Goal: Task Accomplishment & Management: Use online tool/utility

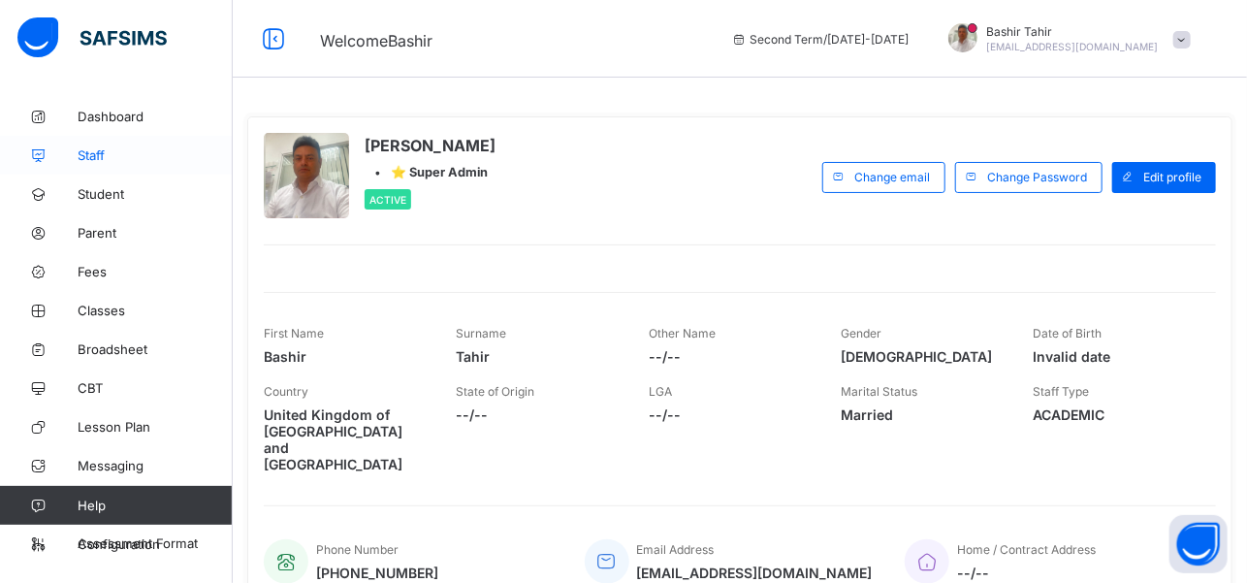
click at [99, 158] on span "Staff" at bounding box center [155, 155] width 155 height 16
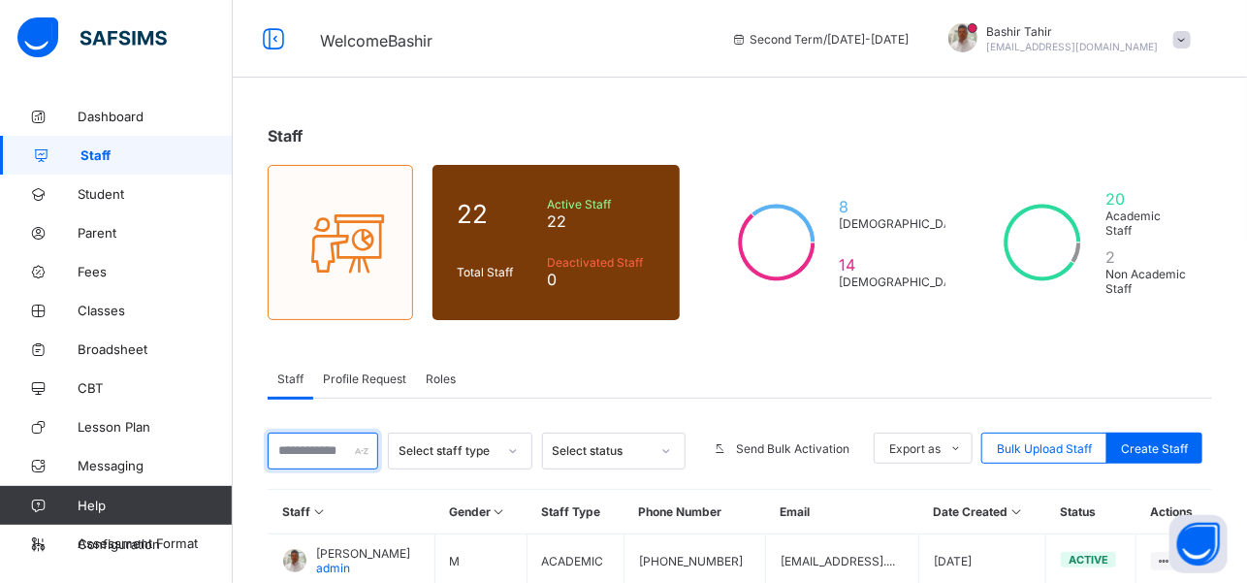
click at [314, 440] on input "text" at bounding box center [323, 450] width 111 height 37
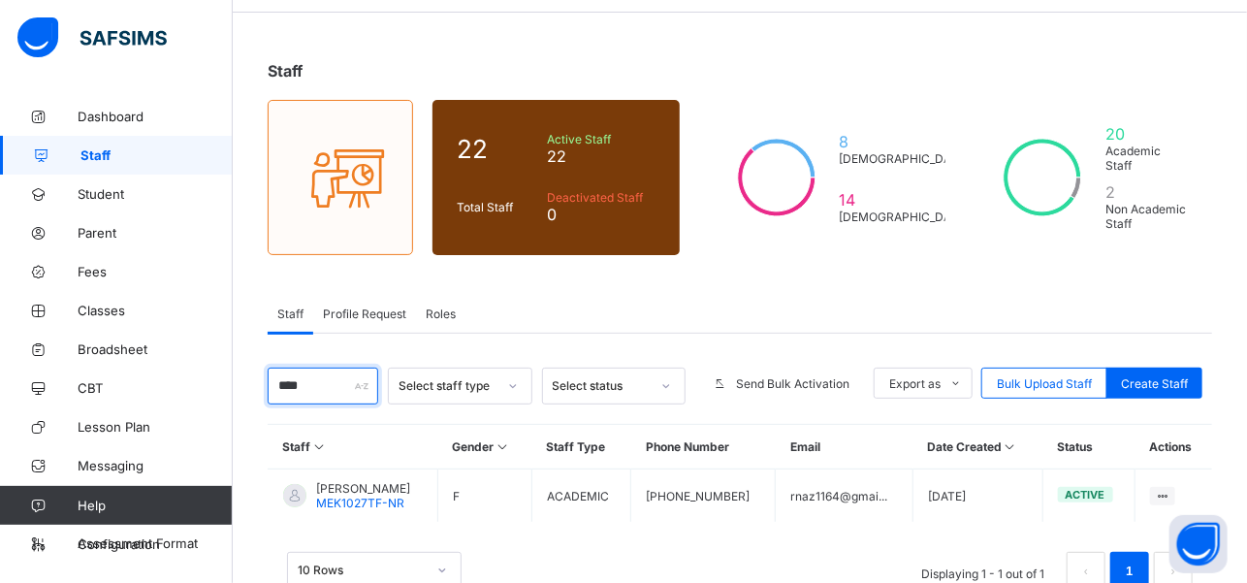
scroll to position [107, 0]
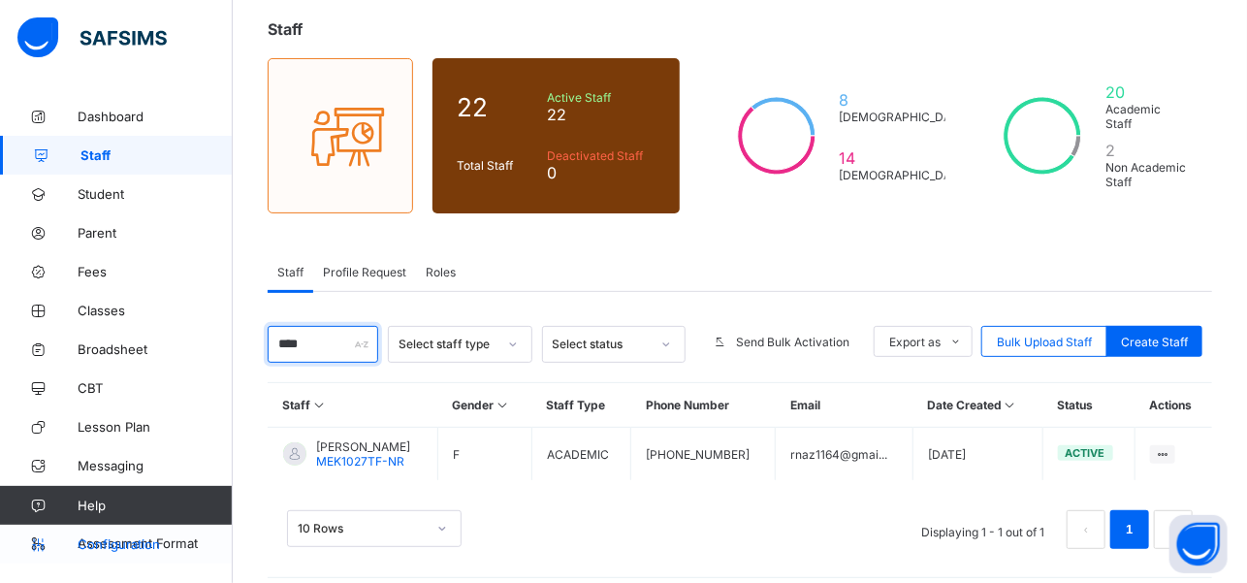
type input "****"
click at [134, 537] on span "Configuration" at bounding box center [155, 544] width 154 height 16
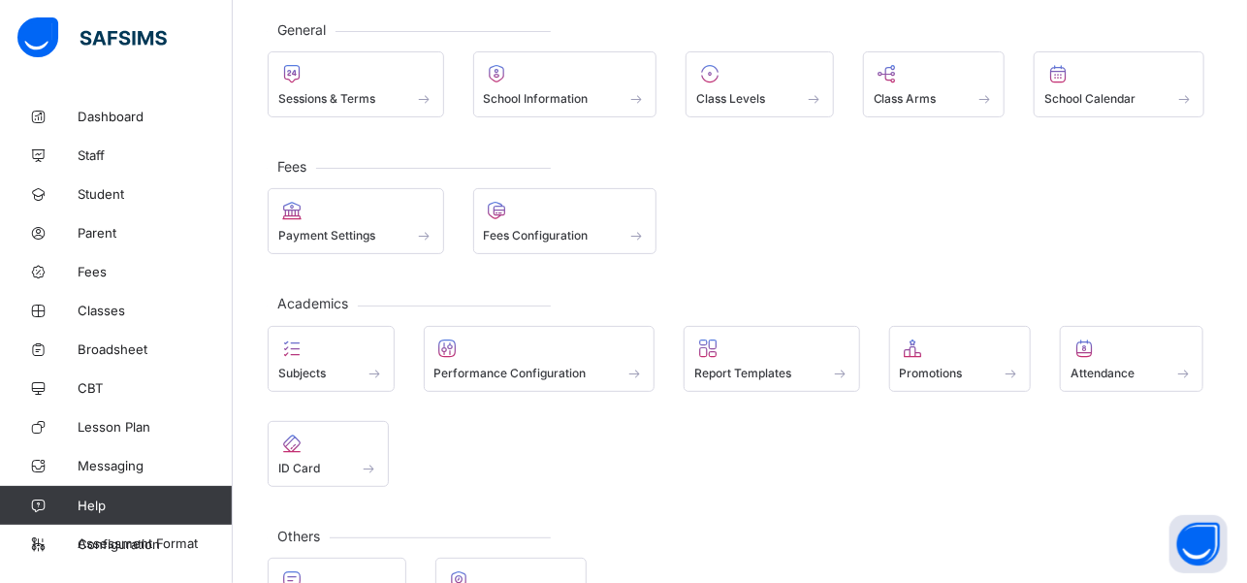
scroll to position [172, 0]
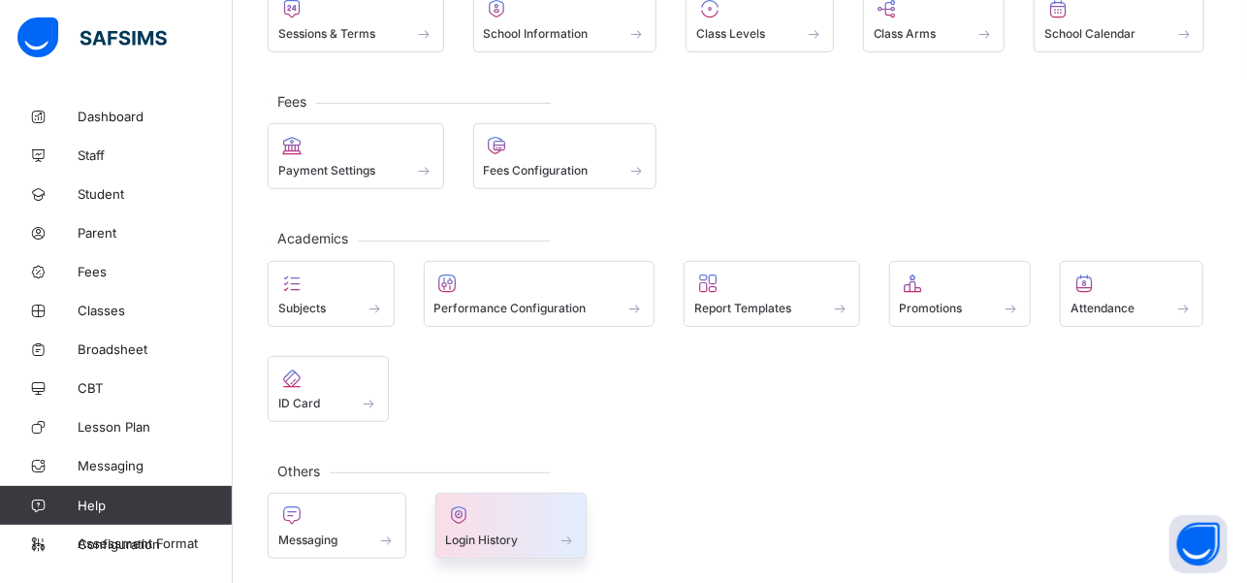
click at [541, 531] on div "Login History" at bounding box center [511, 539] width 131 height 16
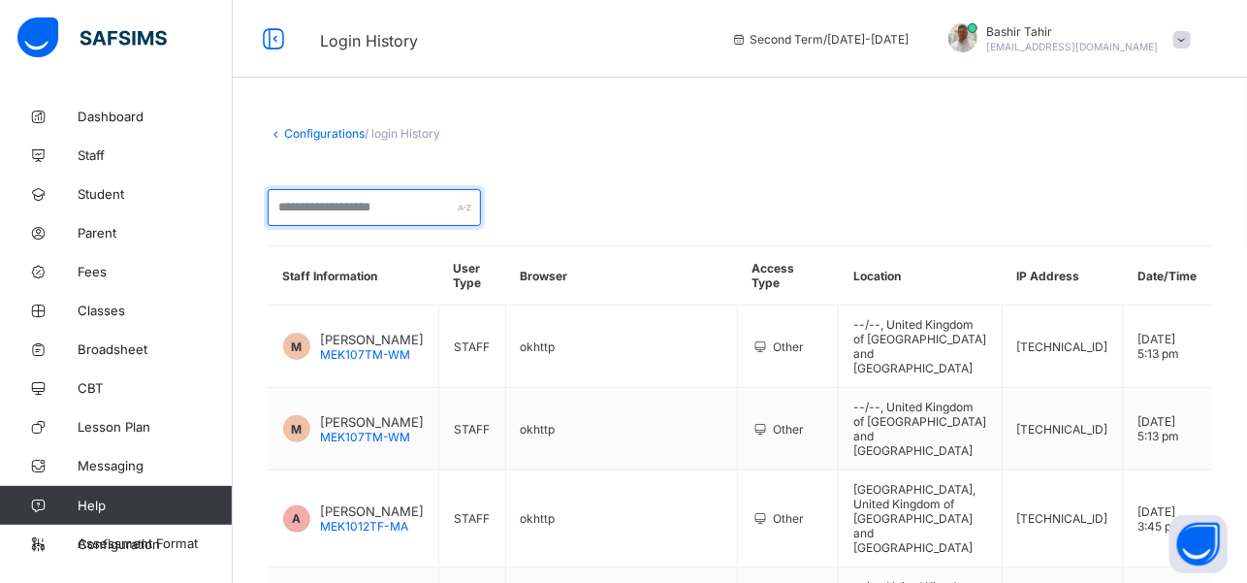
click at [410, 214] on input "text" at bounding box center [374, 207] width 213 height 37
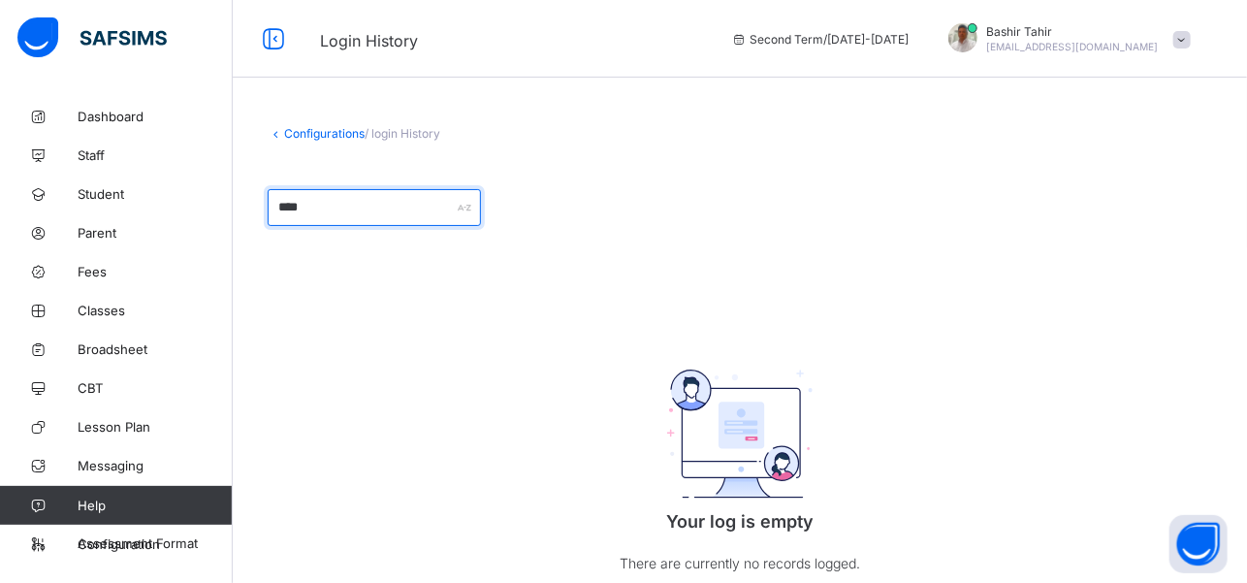
type input "***"
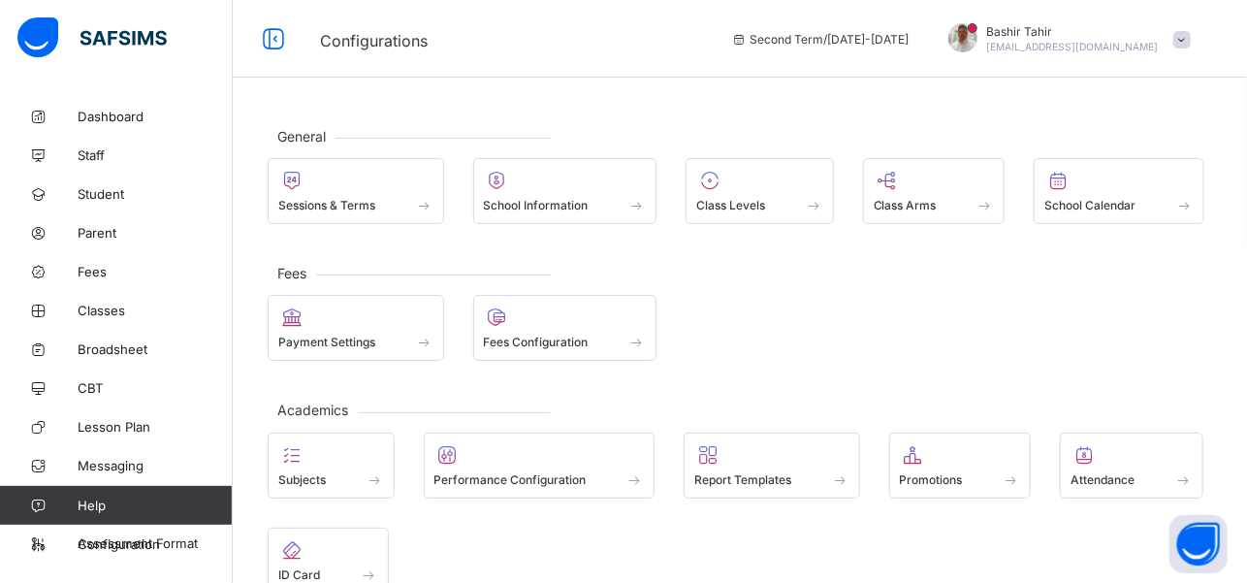
scroll to position [172, 0]
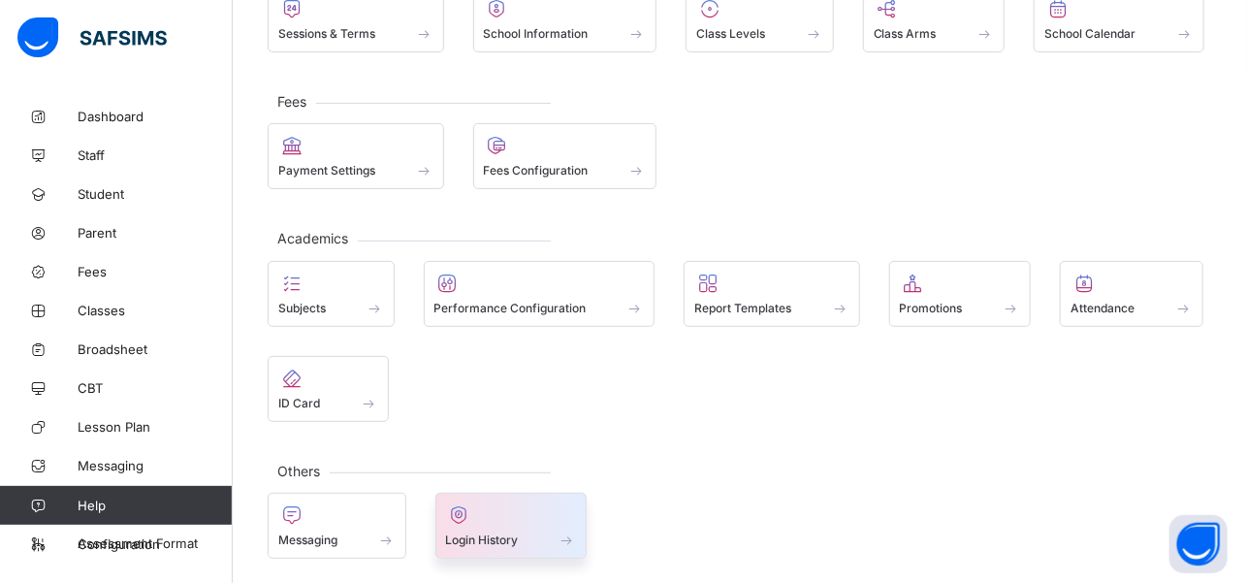
click at [514, 522] on div at bounding box center [511, 514] width 131 height 23
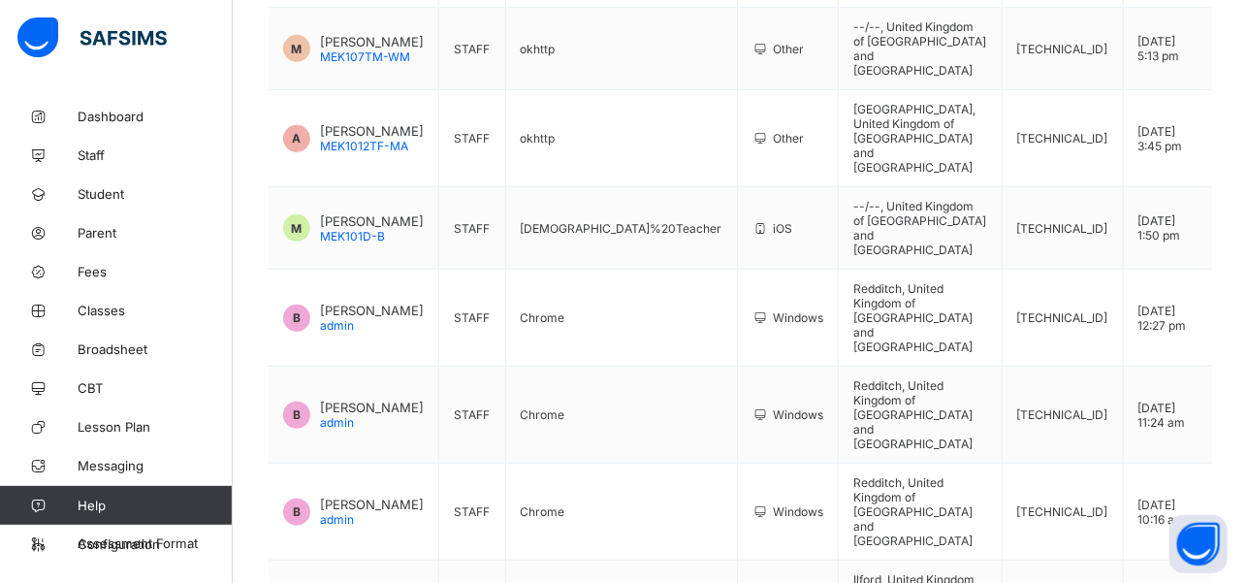
scroll to position [381, 0]
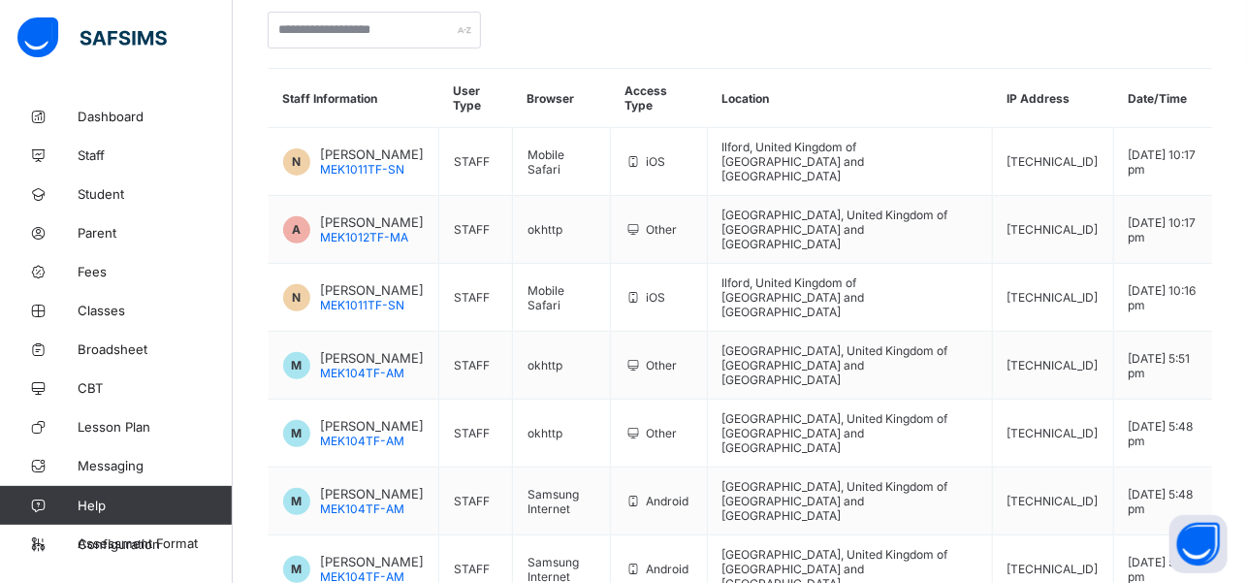
scroll to position [0, 0]
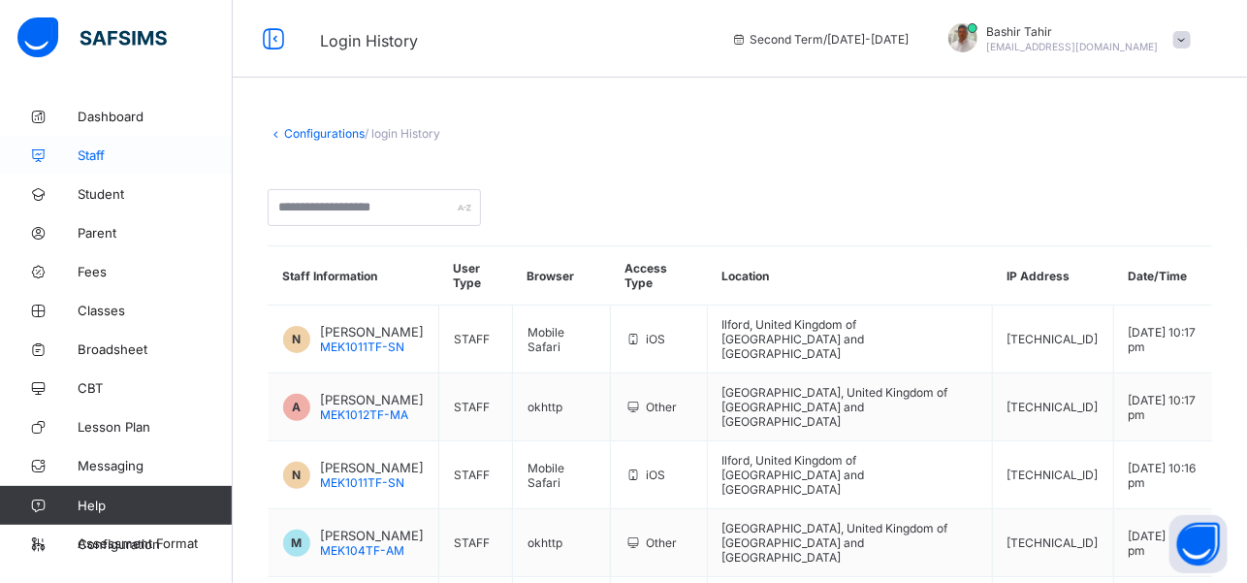
click at [100, 164] on link "Staff" at bounding box center [116, 155] width 233 height 39
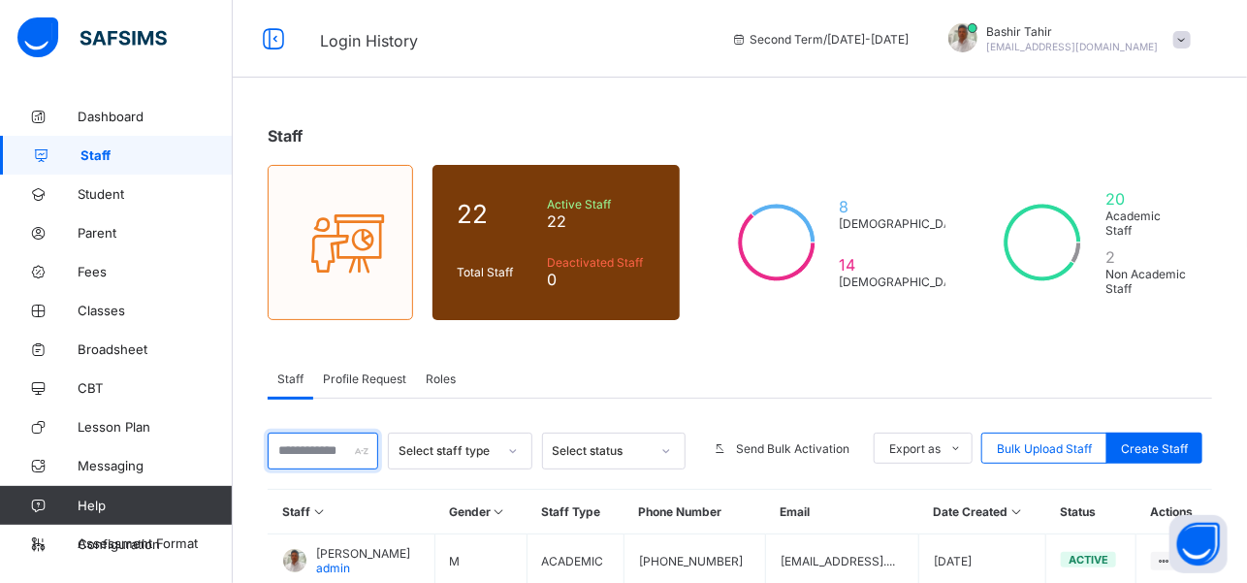
click at [338, 442] on input "text" at bounding box center [323, 450] width 111 height 37
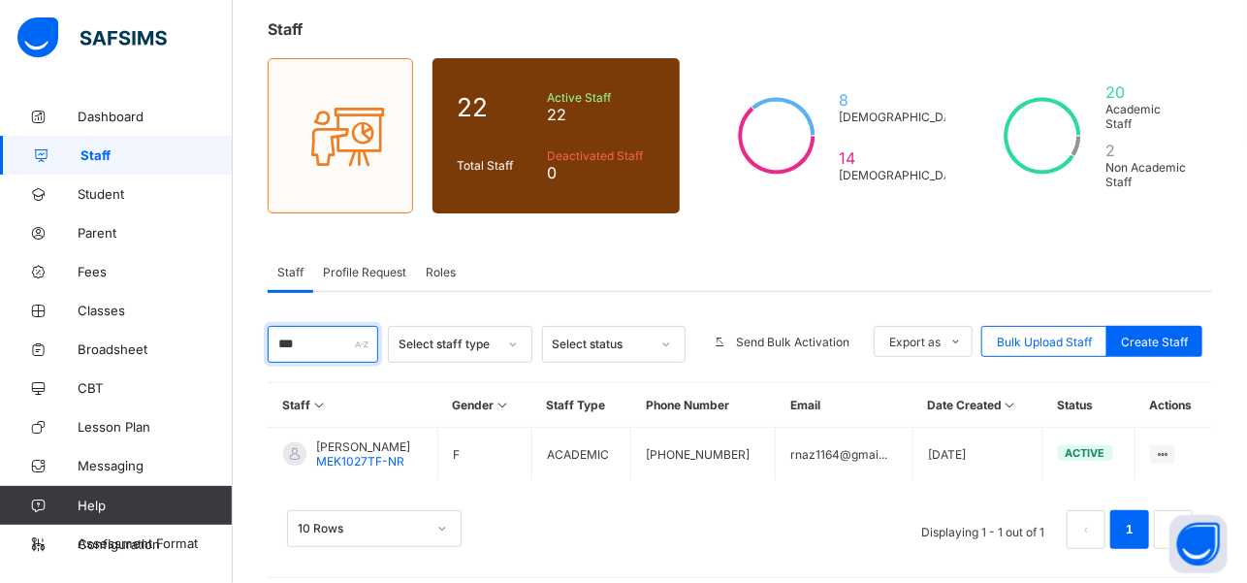
scroll to position [107, 0]
type input "***"
click at [139, 547] on span "Configuration" at bounding box center [155, 544] width 154 height 16
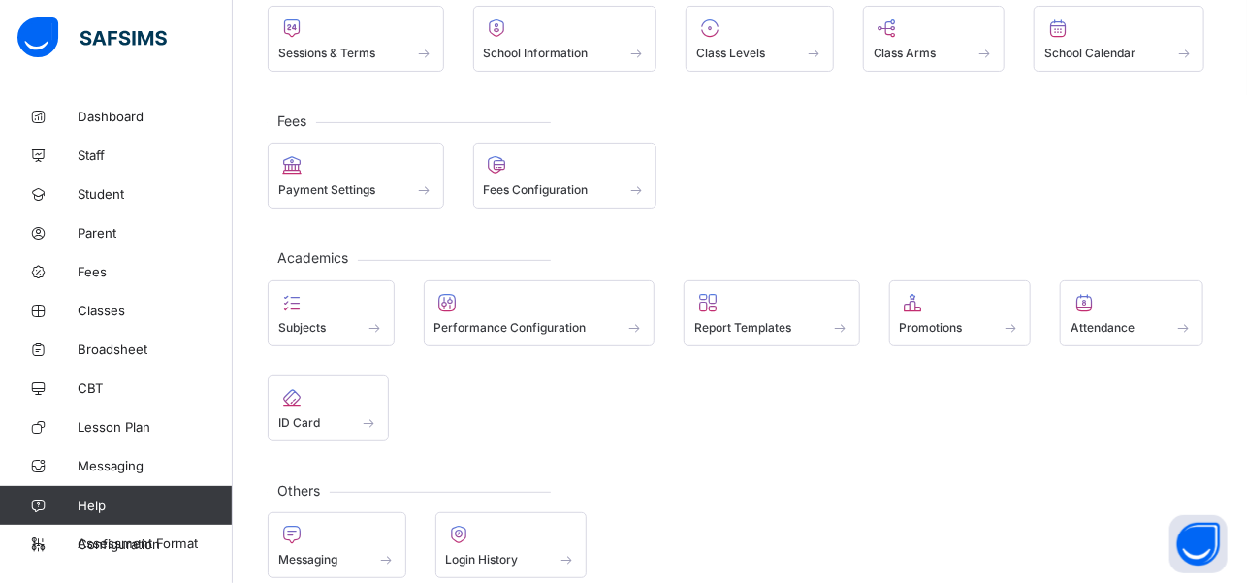
scroll to position [172, 0]
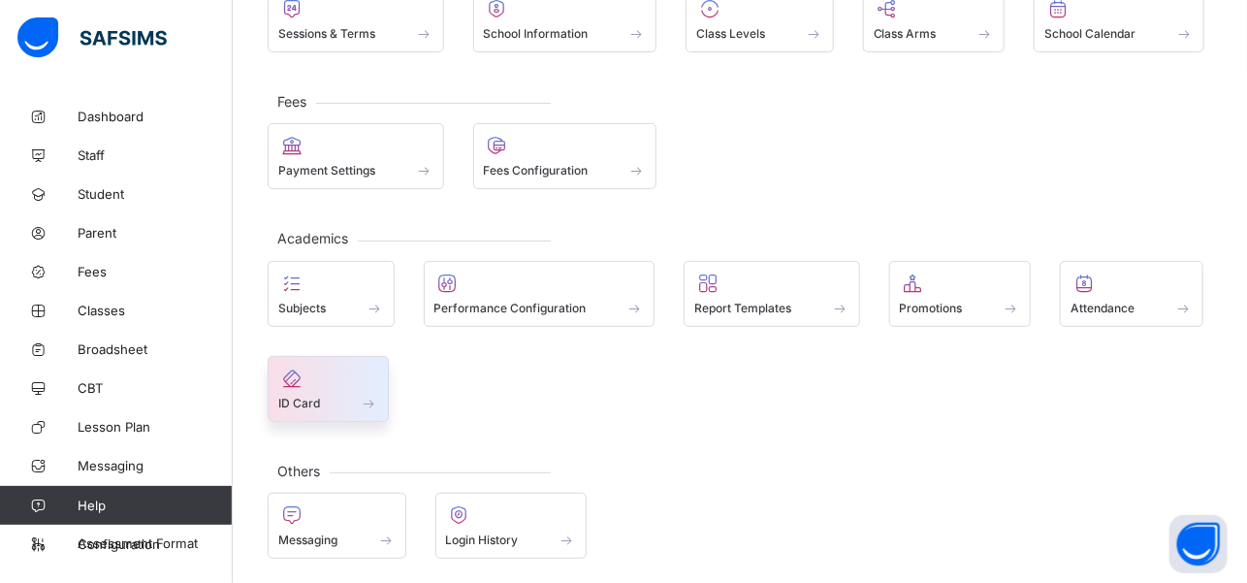
click at [350, 390] on span at bounding box center [328, 392] width 100 height 5
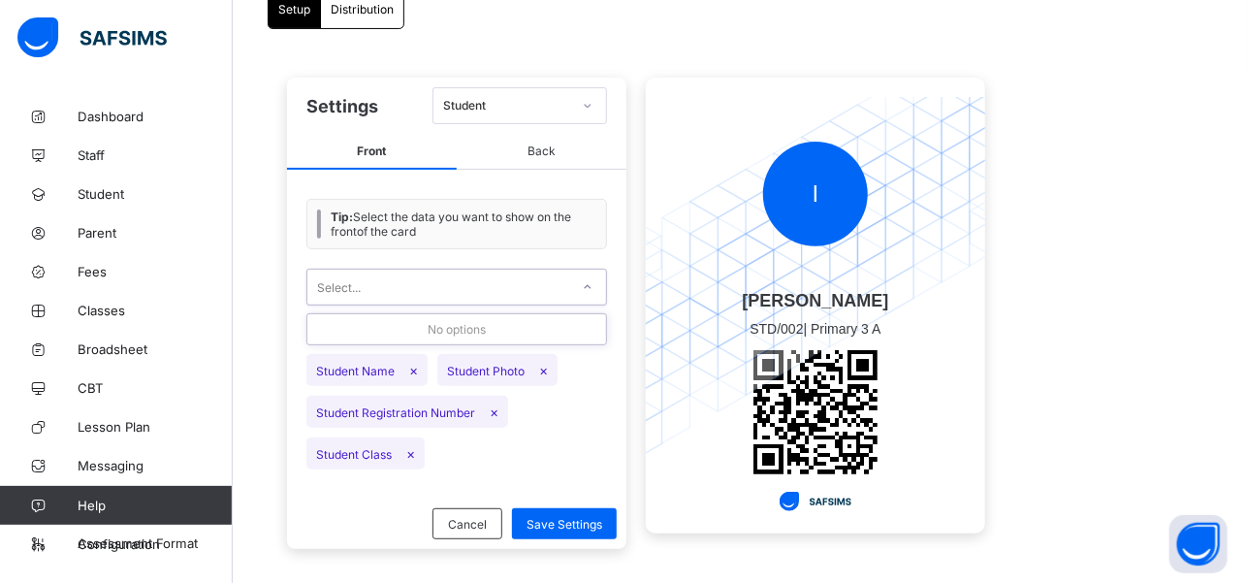
click at [584, 293] on div at bounding box center [587, 287] width 33 height 31
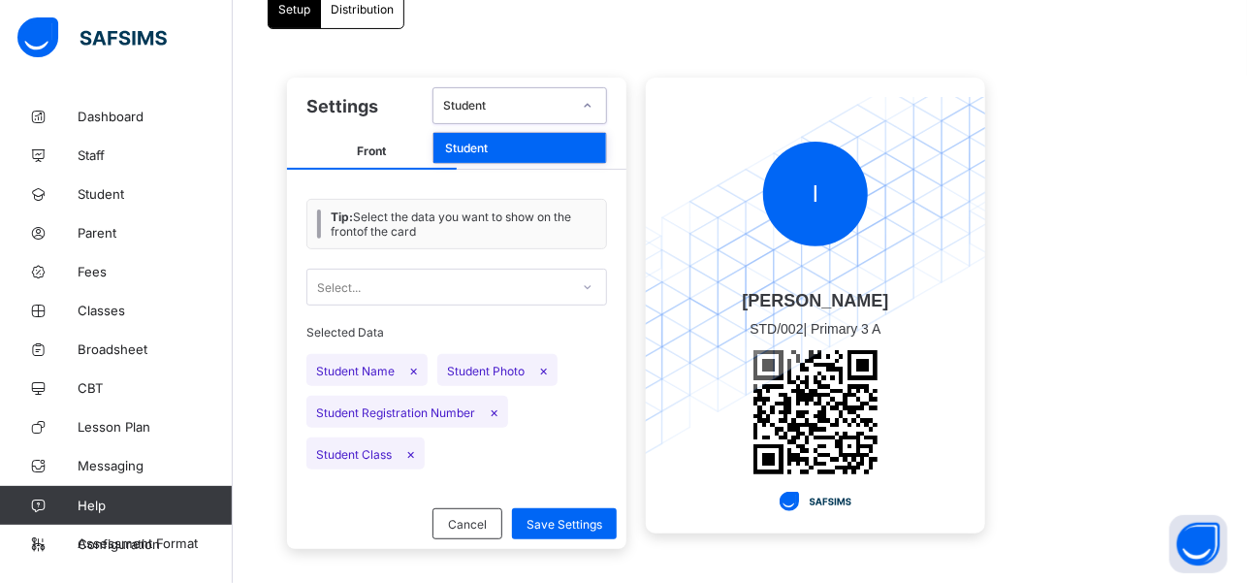
click at [580, 112] on div at bounding box center [587, 105] width 33 height 31
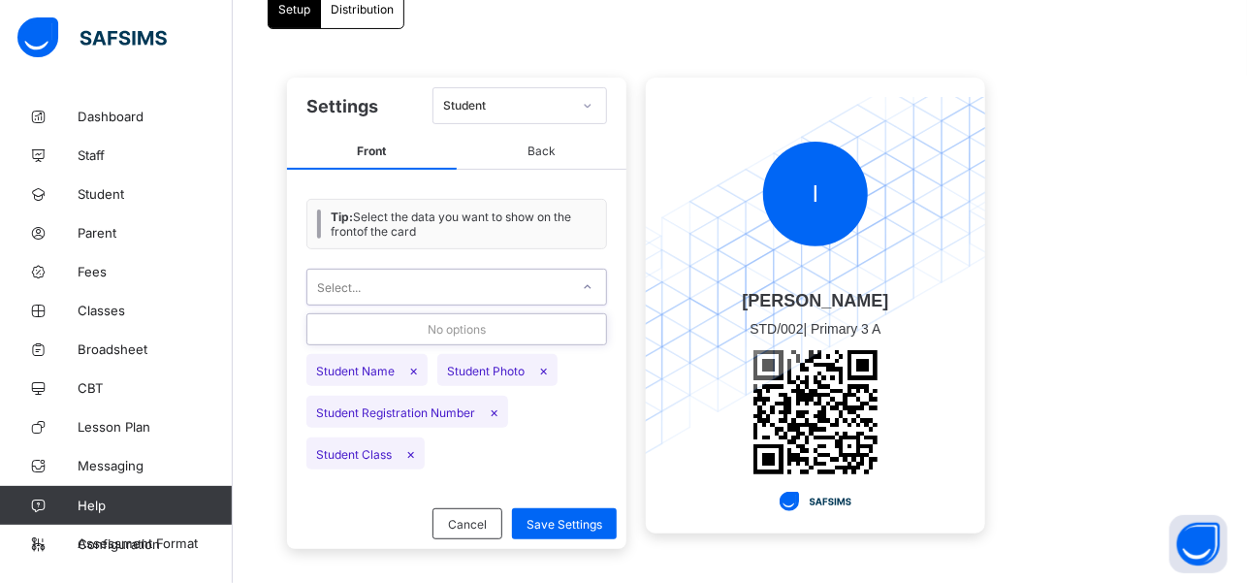
click at [568, 281] on div "Select..." at bounding box center [438, 286] width 262 height 27
click at [517, 323] on div "No options" at bounding box center [456, 329] width 299 height 30
click at [394, 368] on span "Student Name ×" at bounding box center [366, 370] width 121 height 32
click at [551, 291] on div "Select..." at bounding box center [438, 286] width 262 height 27
type input "***"
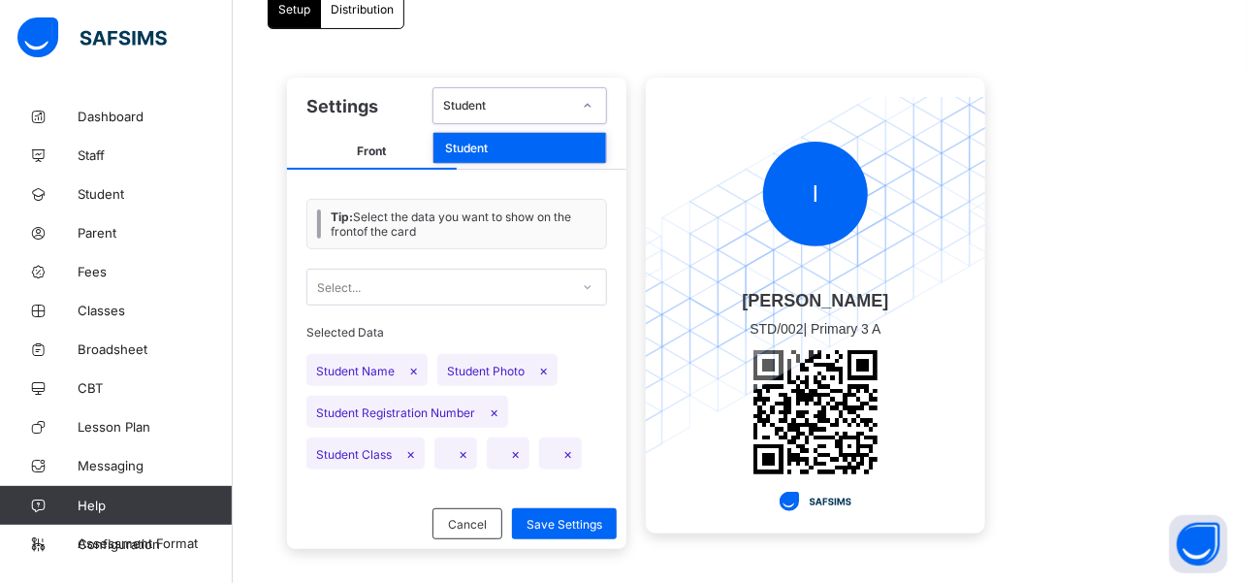
click at [577, 111] on div at bounding box center [587, 105] width 33 height 31
click at [504, 155] on span "Back" at bounding box center [542, 152] width 170 height 36
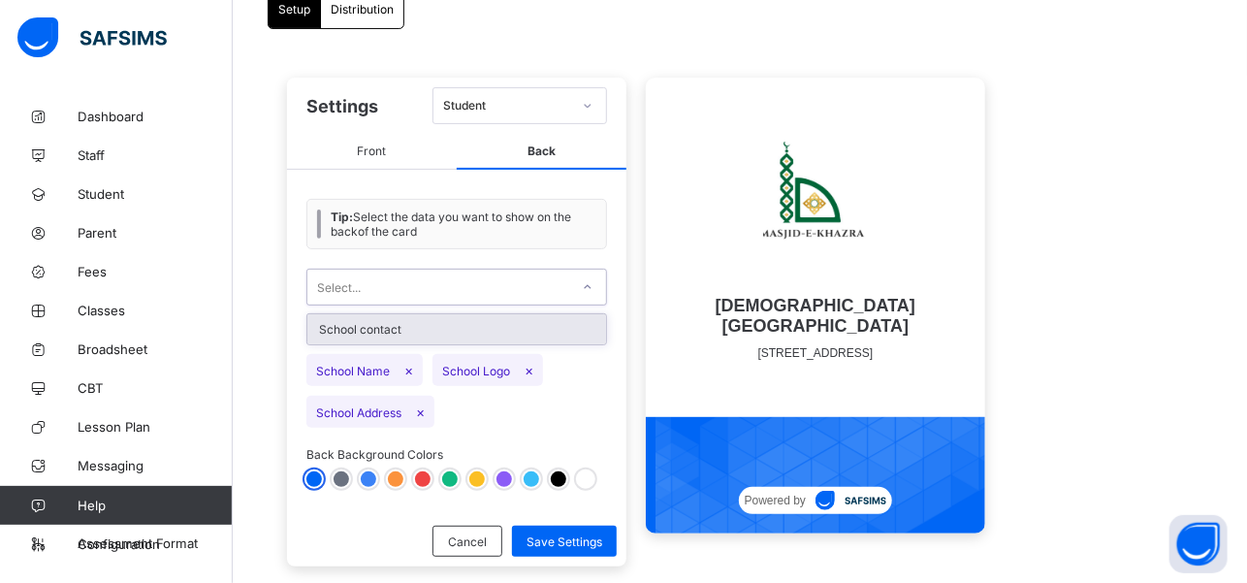
click at [564, 283] on div "Select..." at bounding box center [438, 286] width 262 height 27
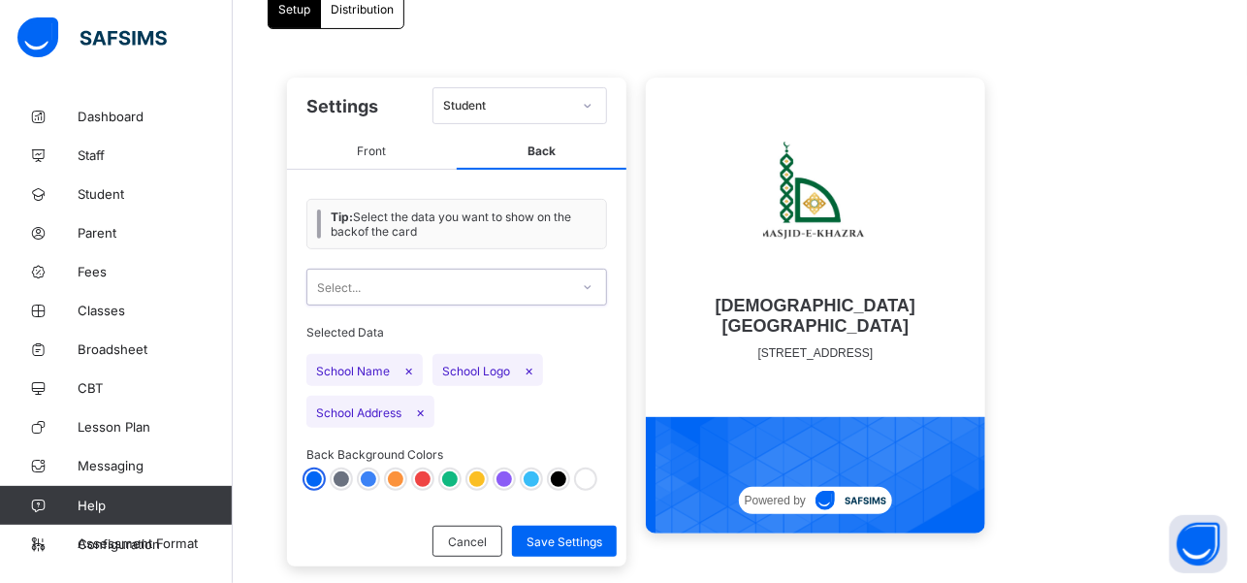
click at [564, 283] on div "Select..." at bounding box center [438, 286] width 262 height 27
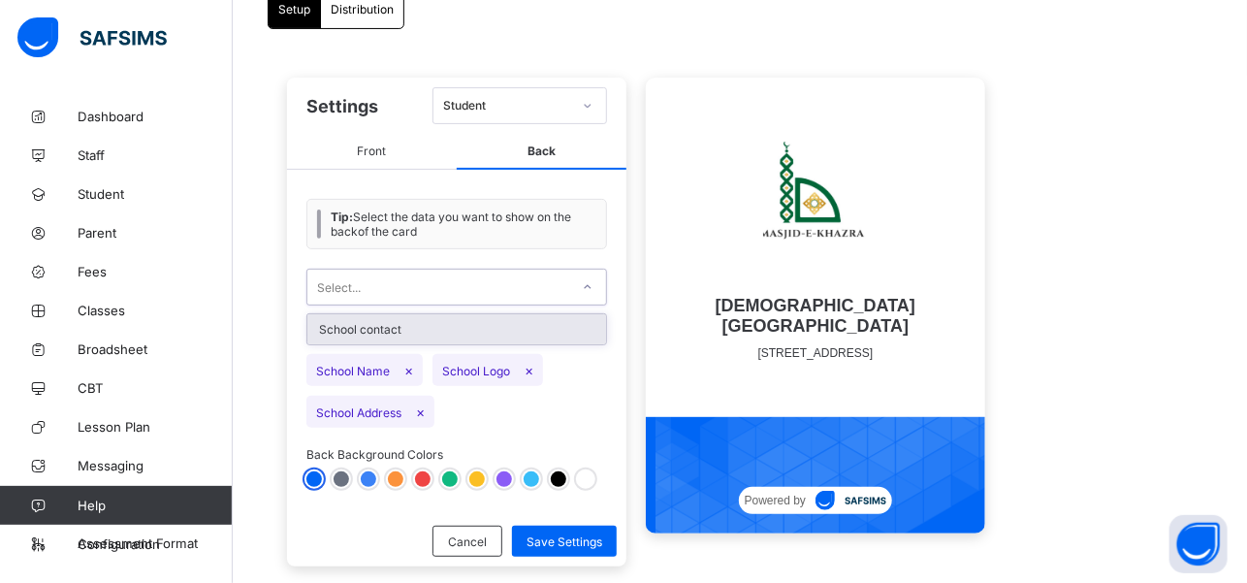
click at [564, 283] on div "Select..." at bounding box center [438, 286] width 262 height 27
click at [535, 327] on div "School contact" at bounding box center [456, 329] width 299 height 30
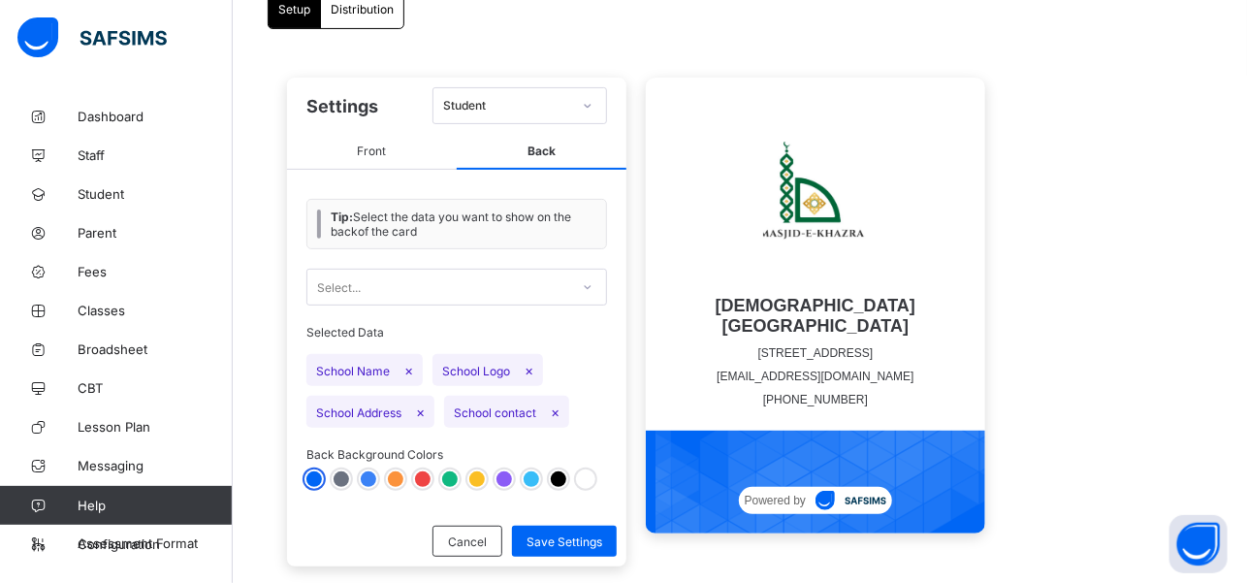
click at [400, 144] on span "Front" at bounding box center [372, 152] width 170 height 36
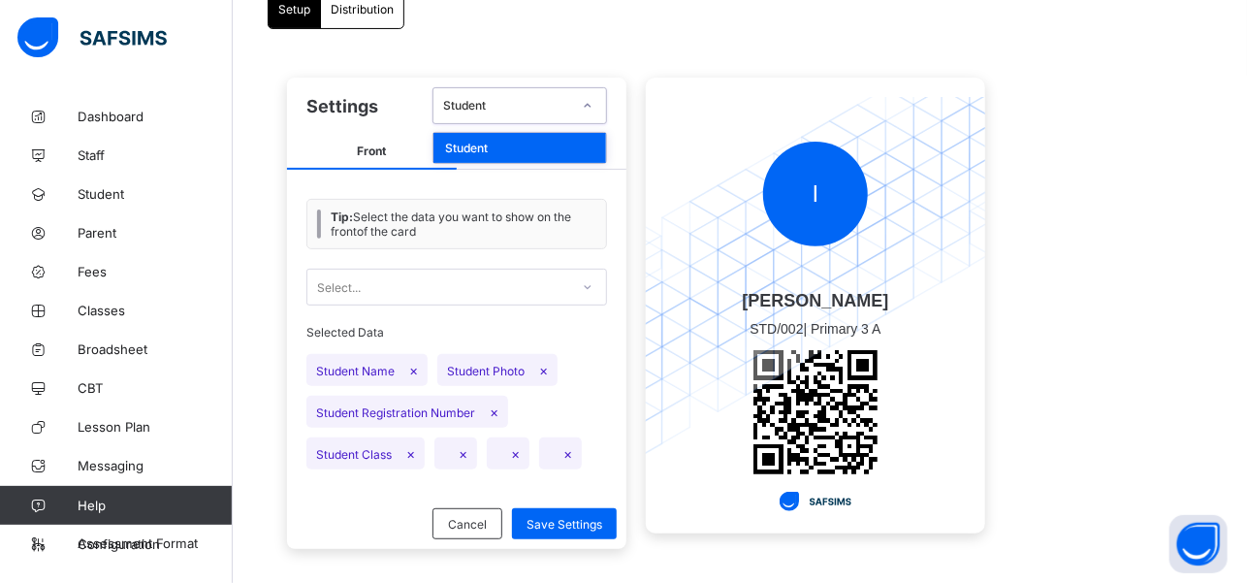
click at [510, 96] on div "Student" at bounding box center [501, 105] width 136 height 27
click at [330, 16] on div "Distribution" at bounding box center [362, 8] width 82 height 39
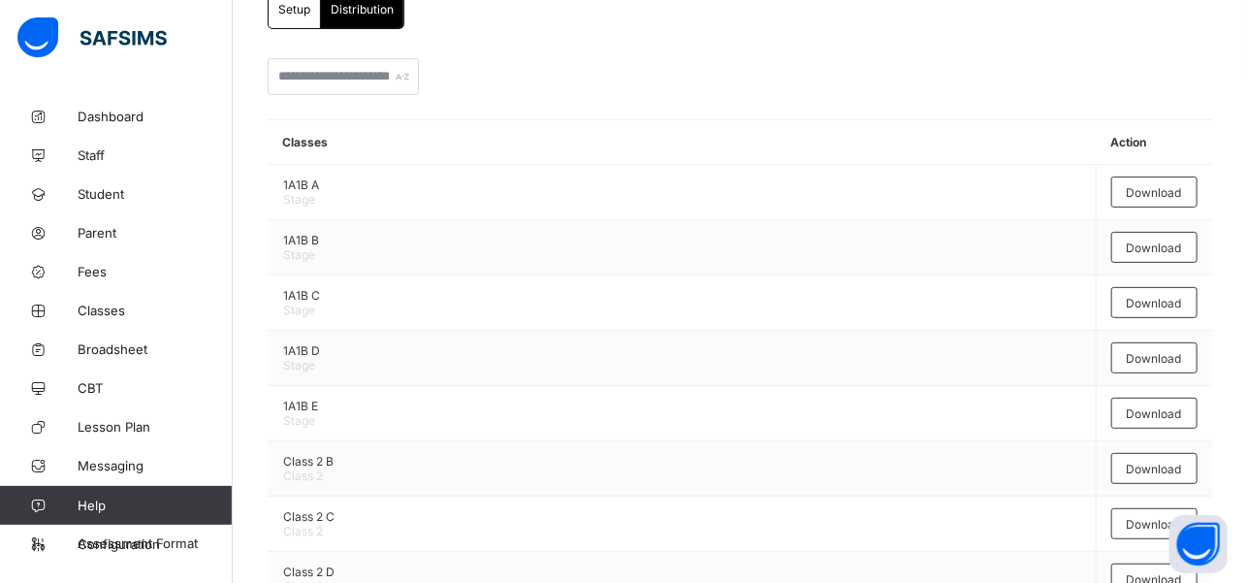
scroll to position [75, 0]
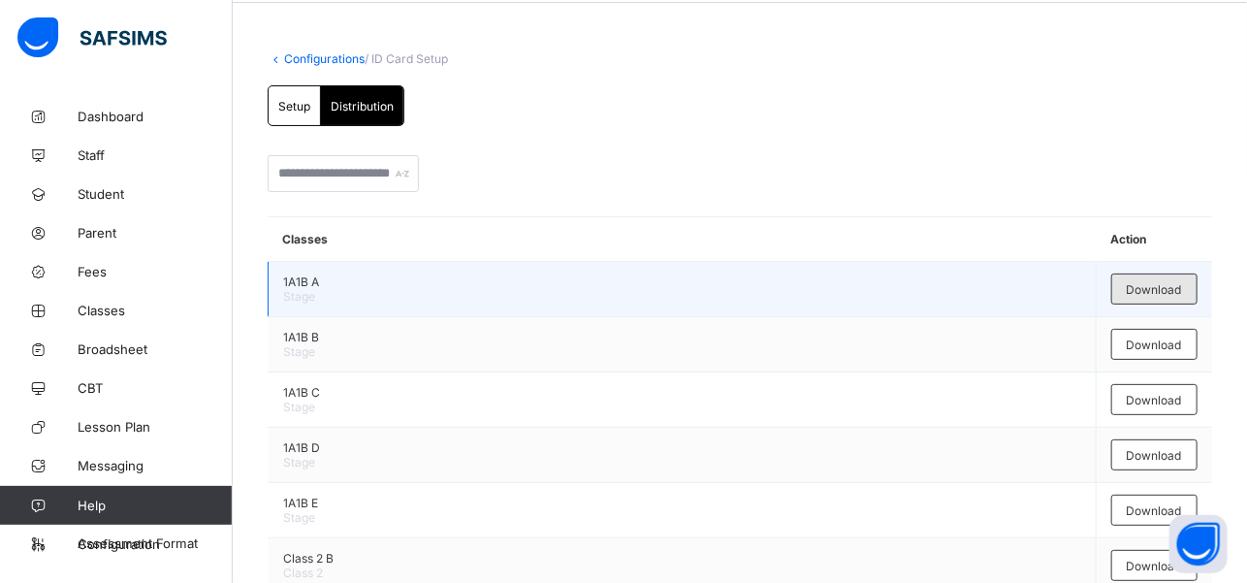
click at [1157, 293] on div "Download" at bounding box center [1154, 288] width 86 height 31
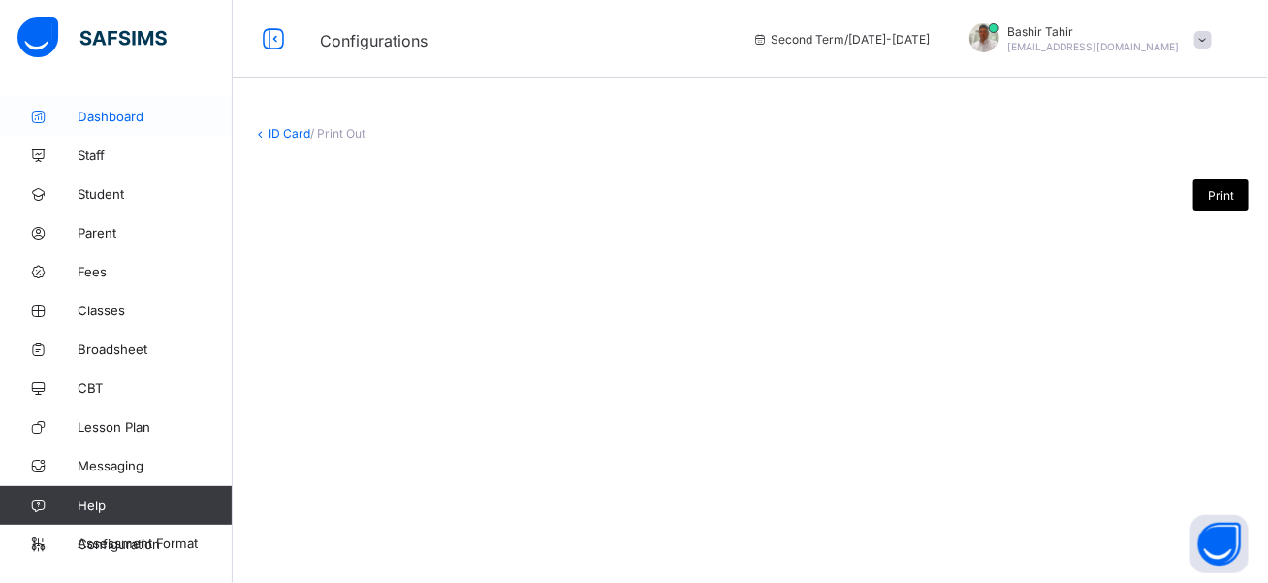
click at [115, 118] on span "Dashboard" at bounding box center [155, 117] width 155 height 16
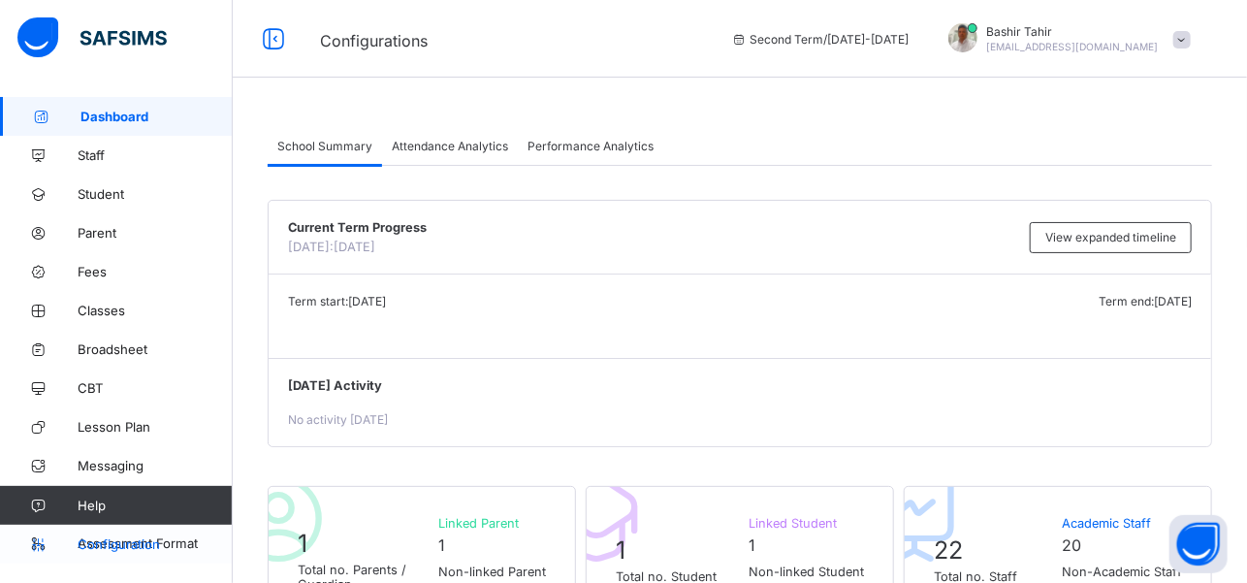
click at [132, 544] on span "Configuration" at bounding box center [155, 544] width 154 height 16
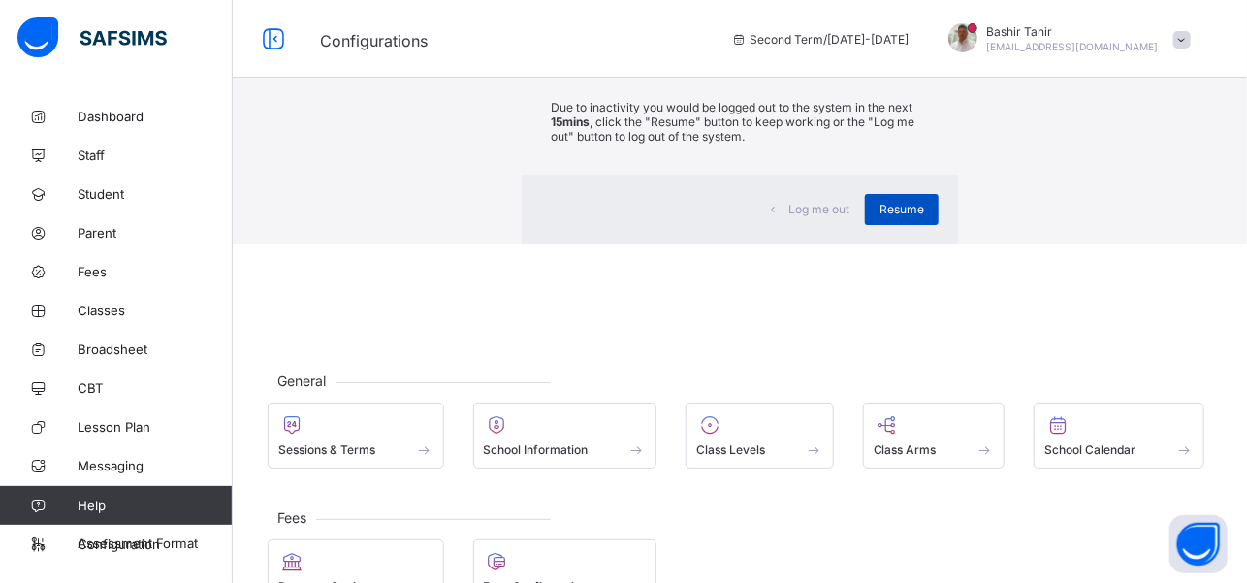
click at [879, 216] on span "Resume" at bounding box center [901, 209] width 45 height 15
